Goal: Task Accomplishment & Management: Manage account settings

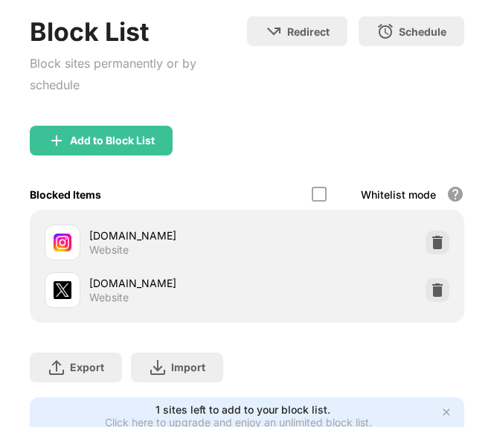
scroll to position [123, 0]
drag, startPoint x: 427, startPoint y: 230, endPoint x: 419, endPoint y: 236, distance: 10.1
click at [428, 312] on div "instagram.com Website x.com Website" at bounding box center [247, 266] width 416 height 95
click at [422, 227] on div "[DOMAIN_NAME] Website" at bounding box center [247, 243] width 416 height 48
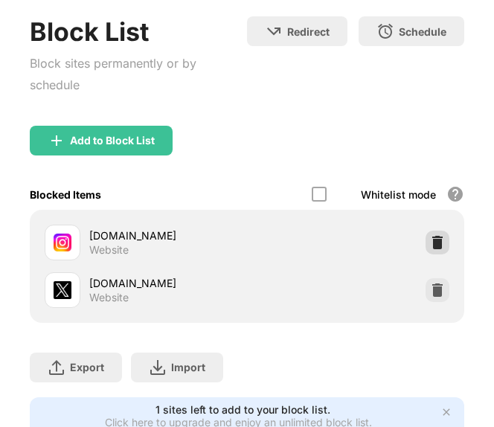
click at [430, 236] on img at bounding box center [437, 242] width 15 height 15
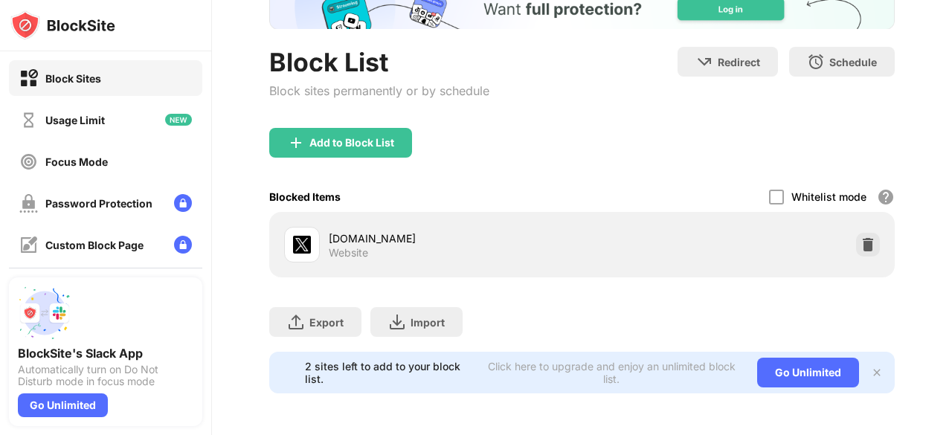
scroll to position [91, 0]
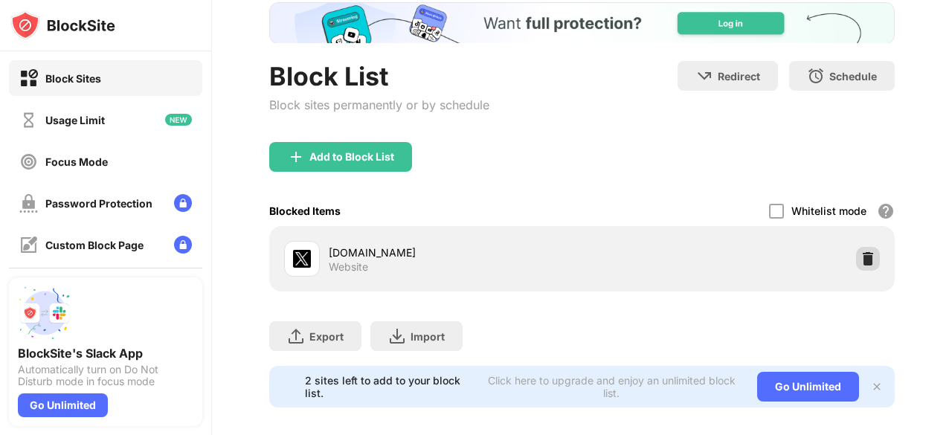
click at [860, 251] on img at bounding box center [867, 258] width 15 height 15
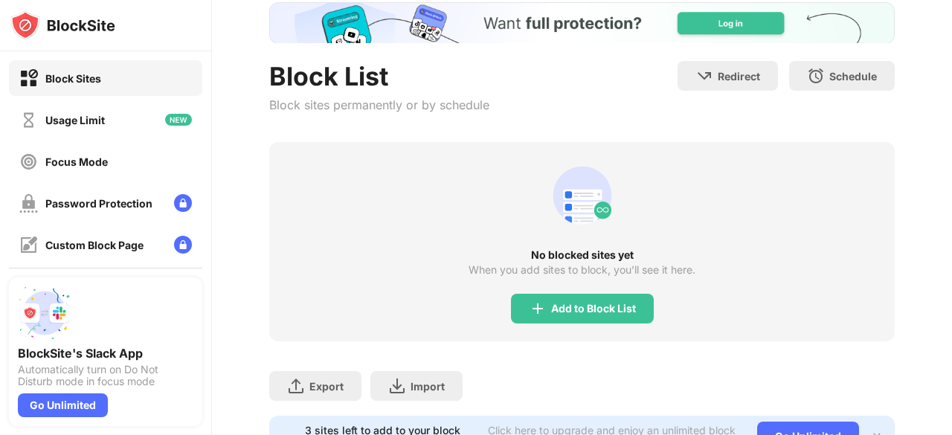
scroll to position [0, 0]
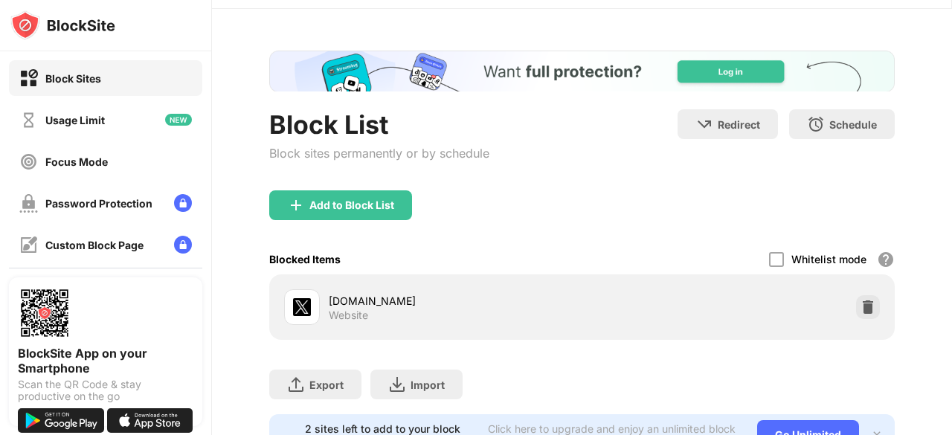
drag, startPoint x: 951, startPoint y: 113, endPoint x: 951, endPoint y: 153, distance: 40.1
click at [951, 153] on div "Login Block List Block sites permanently or by schedule Redirect Choose a site …" at bounding box center [582, 217] width 740 height 435
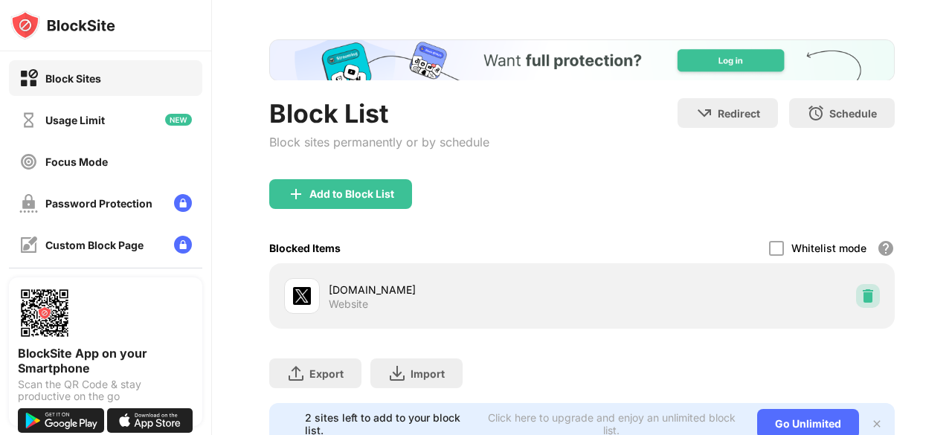
click at [856, 284] on div at bounding box center [868, 296] width 24 height 24
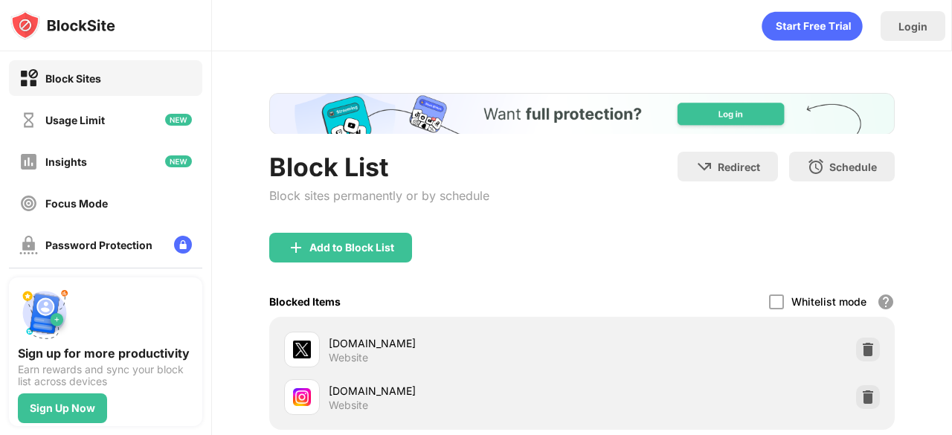
scroll to position [10, 0]
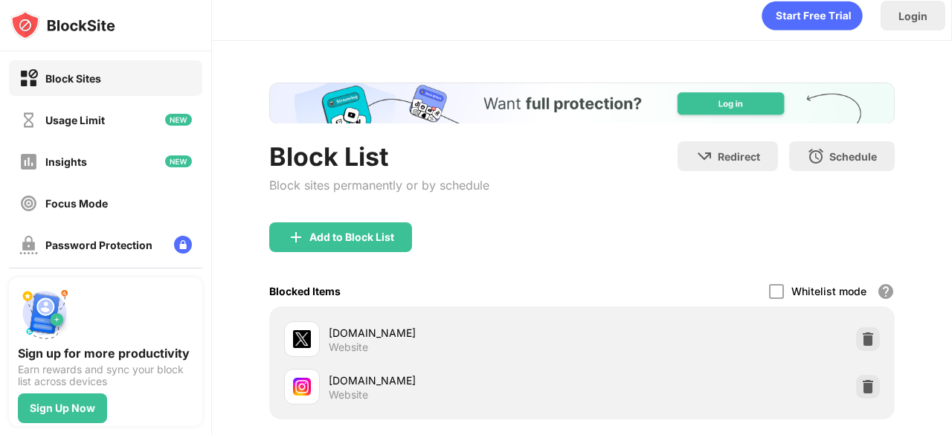
click at [951, 117] on div "Login Block List Block sites permanently or by schedule Redirect Choose a site …" at bounding box center [582, 217] width 740 height 435
drag, startPoint x: 853, startPoint y: 326, endPoint x: 722, endPoint y: 292, distance: 135.8
click at [724, 301] on div "Add to Block List Blocked Items Whitelist mode Block all websites except for th…" at bounding box center [581, 320] width 625 height 197
click at [856, 329] on div at bounding box center [868, 339] width 24 height 24
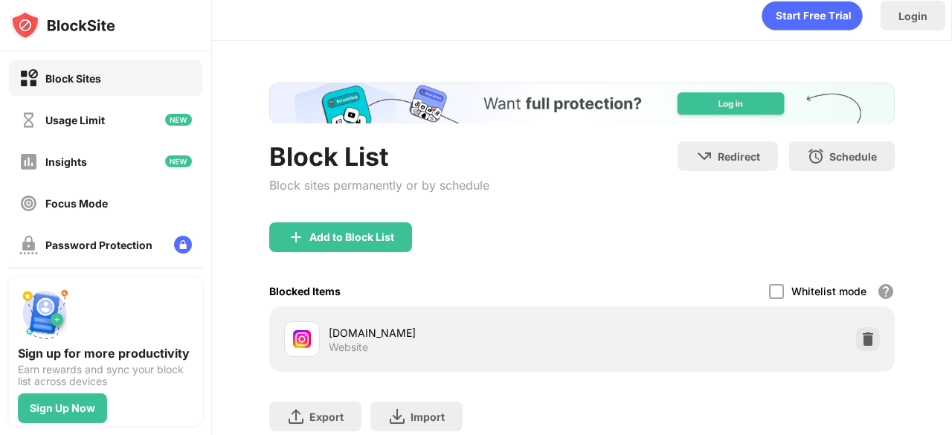
drag, startPoint x: 854, startPoint y: 329, endPoint x: 714, endPoint y: 283, distance: 147.6
click at [714, 315] on div "instagram.com Website" at bounding box center [581, 339] width 607 height 48
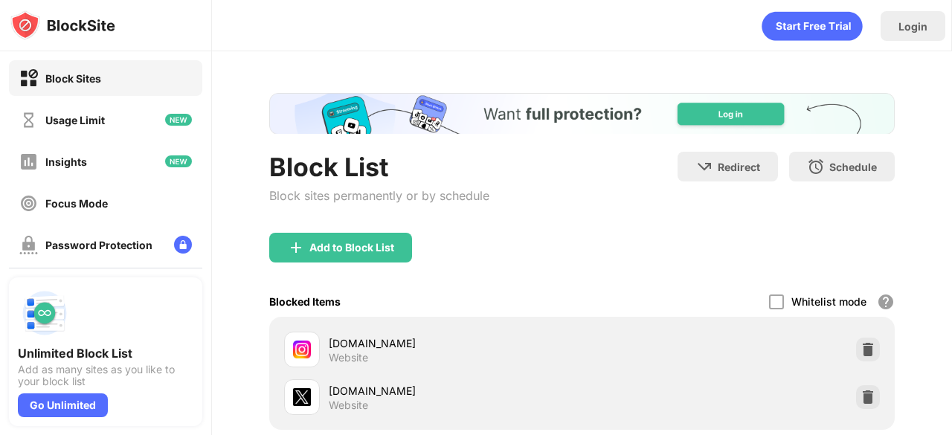
drag, startPoint x: 951, startPoint y: 231, endPoint x: 951, endPoint y: 267, distance: 35.7
click at [951, 267] on div "Login Block List Block sites permanently or by schedule Redirect Choose a site …" at bounding box center [582, 217] width 740 height 435
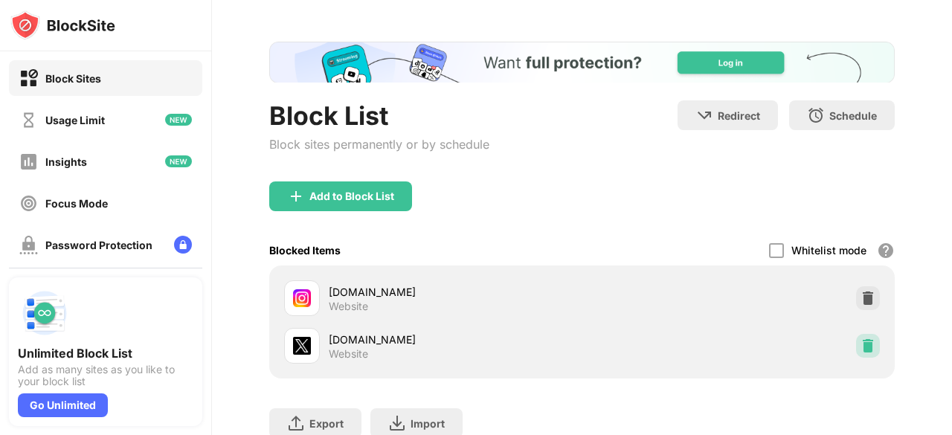
click at [856, 335] on div at bounding box center [868, 346] width 24 height 24
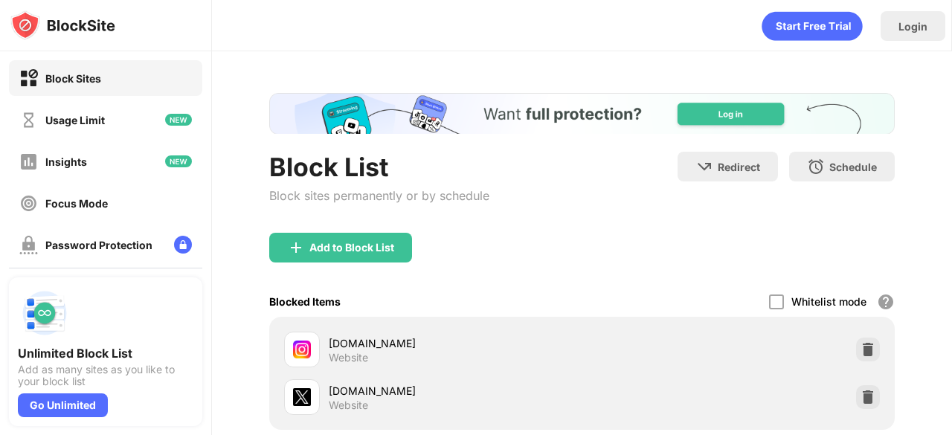
scroll to position [34, 0]
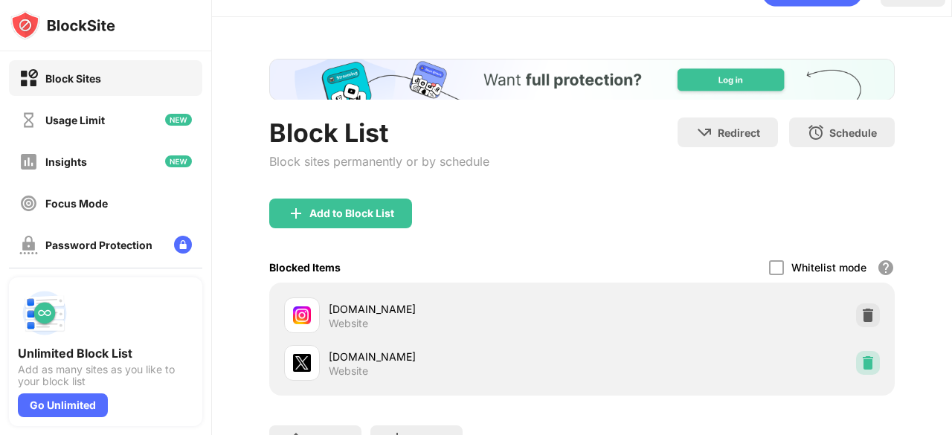
click at [857, 353] on div at bounding box center [868, 363] width 24 height 24
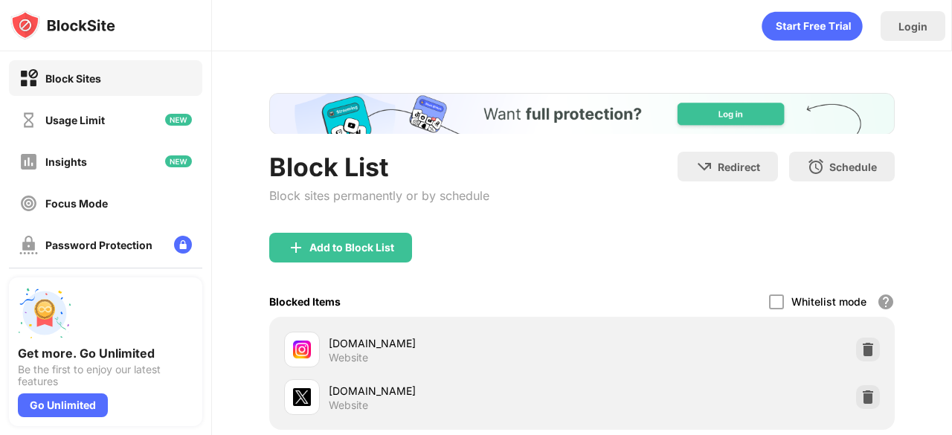
drag, startPoint x: 951, startPoint y: 229, endPoint x: 951, endPoint y: 256, distance: 27.5
click at [951, 256] on div "Login Block List Block sites permanently or by schedule Redirect Choose a site …" at bounding box center [582, 217] width 740 height 435
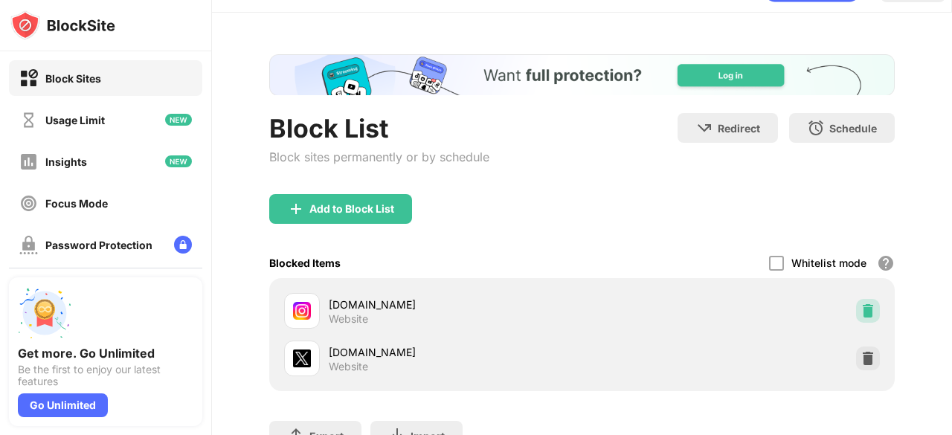
click at [860, 307] on img at bounding box center [867, 310] width 15 height 15
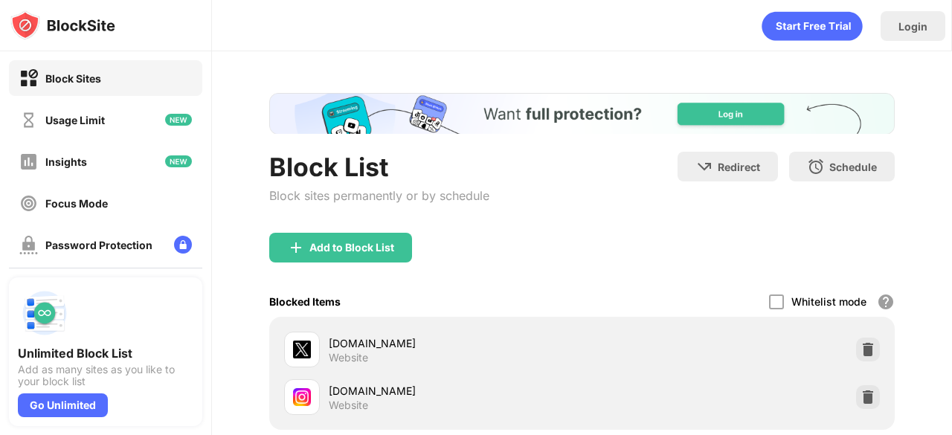
scroll to position [44, 0]
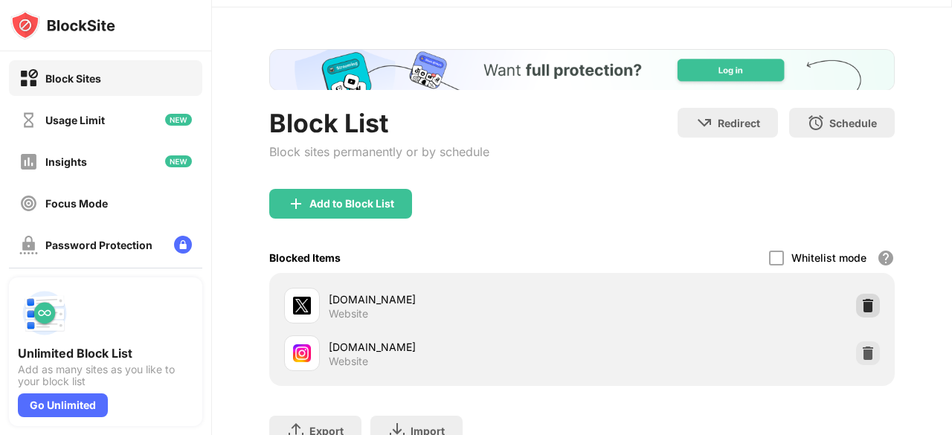
click at [856, 295] on div at bounding box center [868, 306] width 24 height 24
